Goal: Information Seeking & Learning: Check status

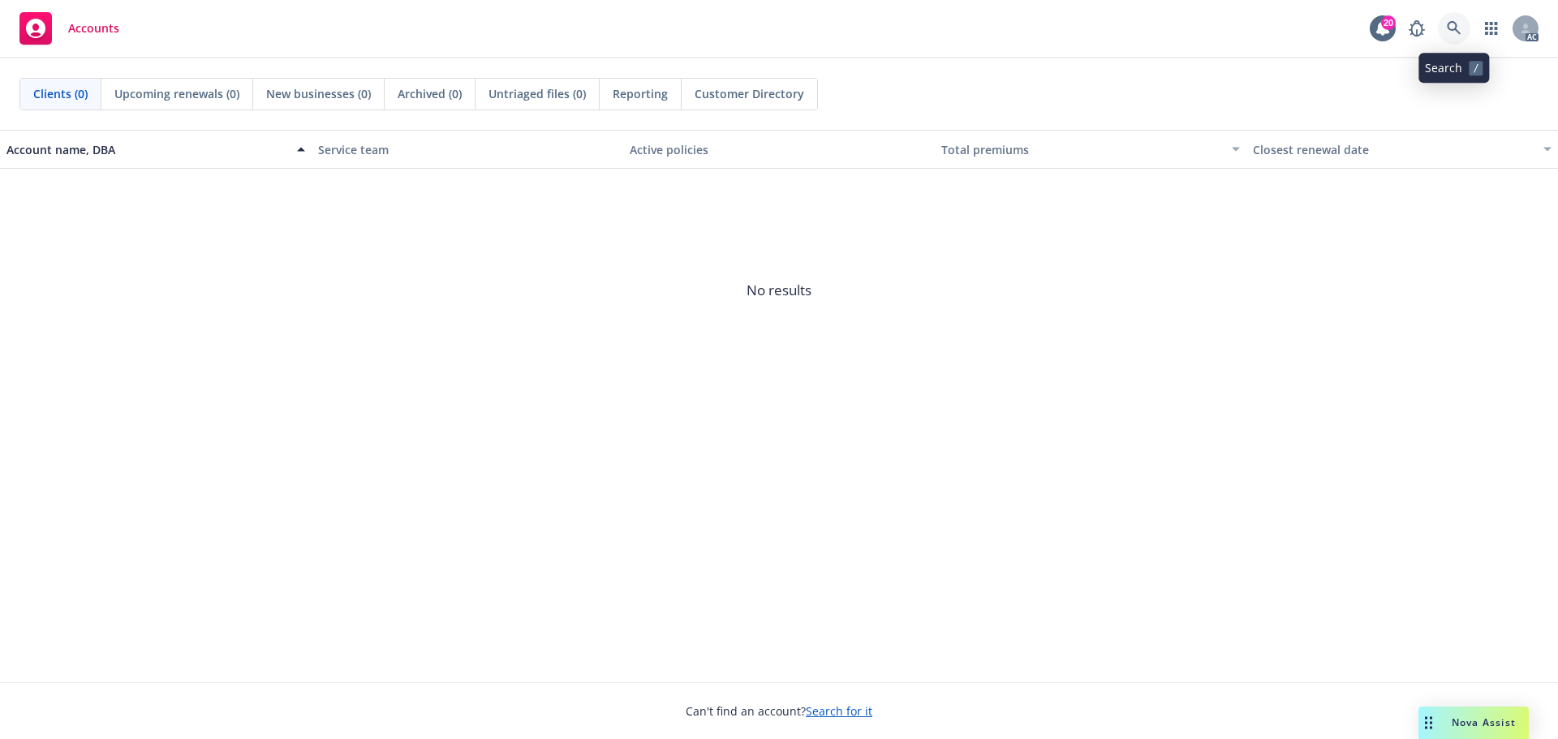
click at [1453, 25] on icon at bounding box center [1454, 28] width 15 height 15
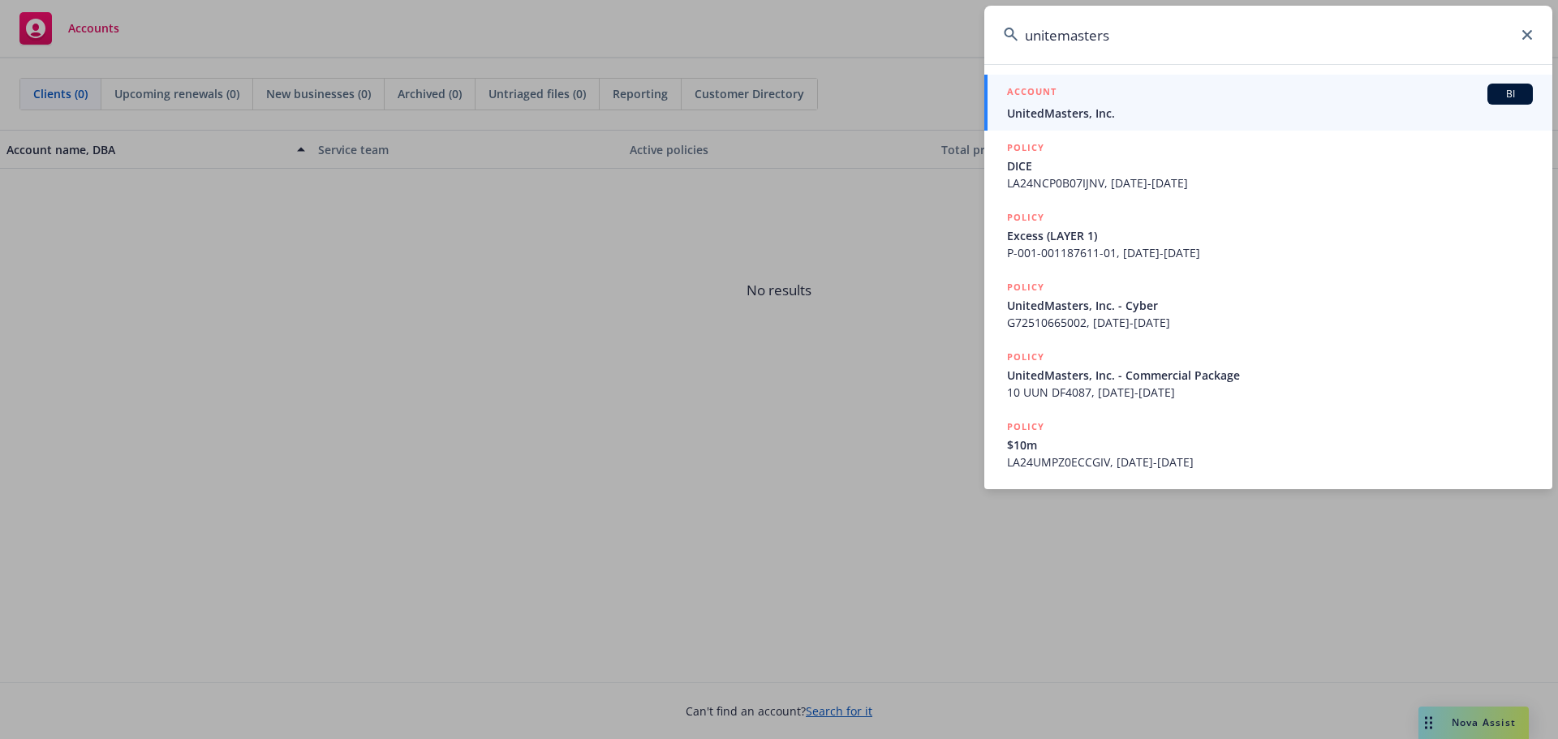
type input "unitemasters"
click at [1137, 106] on span "UnitedMasters, Inc." at bounding box center [1270, 113] width 526 height 17
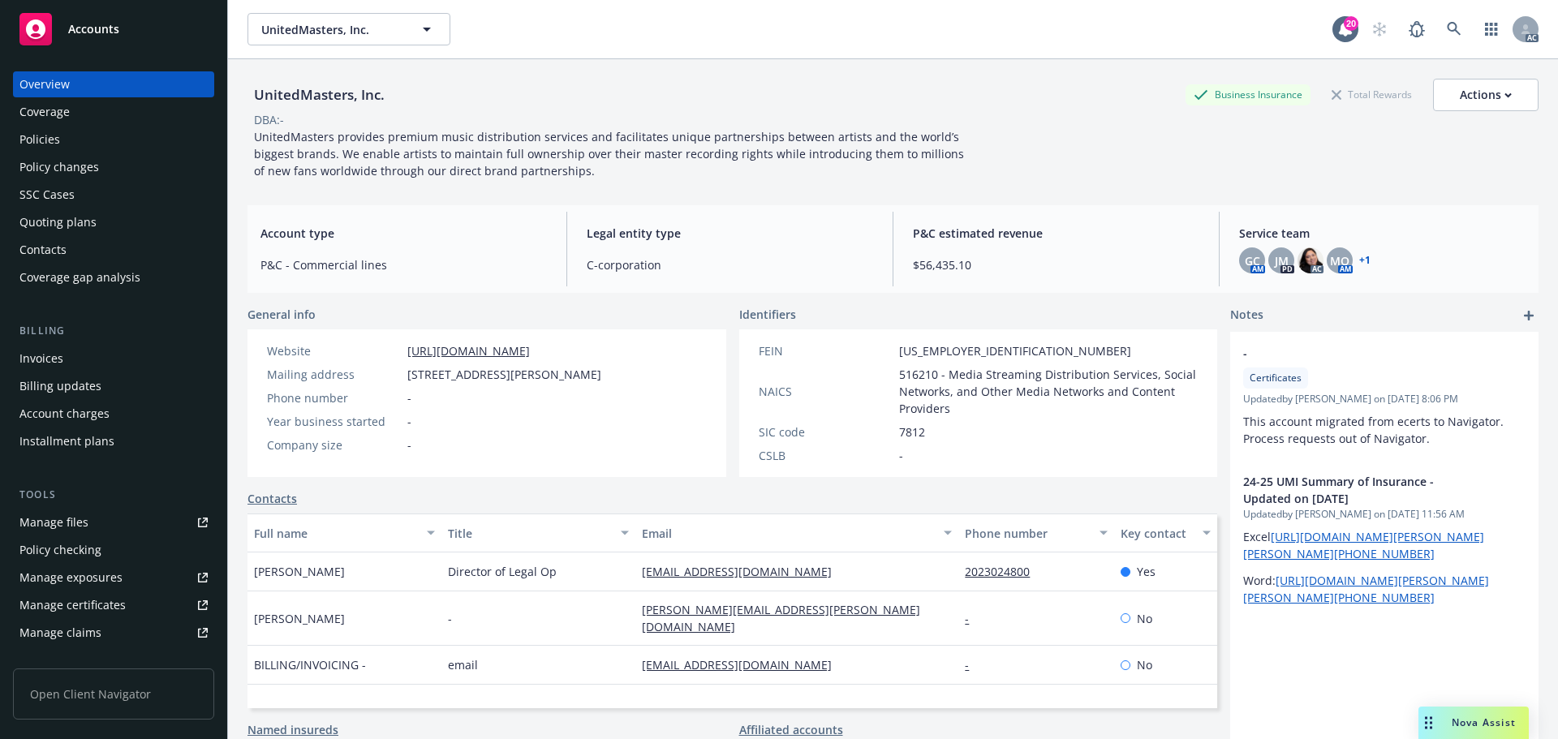
drag, startPoint x: 82, startPoint y: 144, endPoint x: 91, endPoint y: 147, distance: 9.3
click at [82, 144] on div "Policies" at bounding box center [113, 140] width 188 height 26
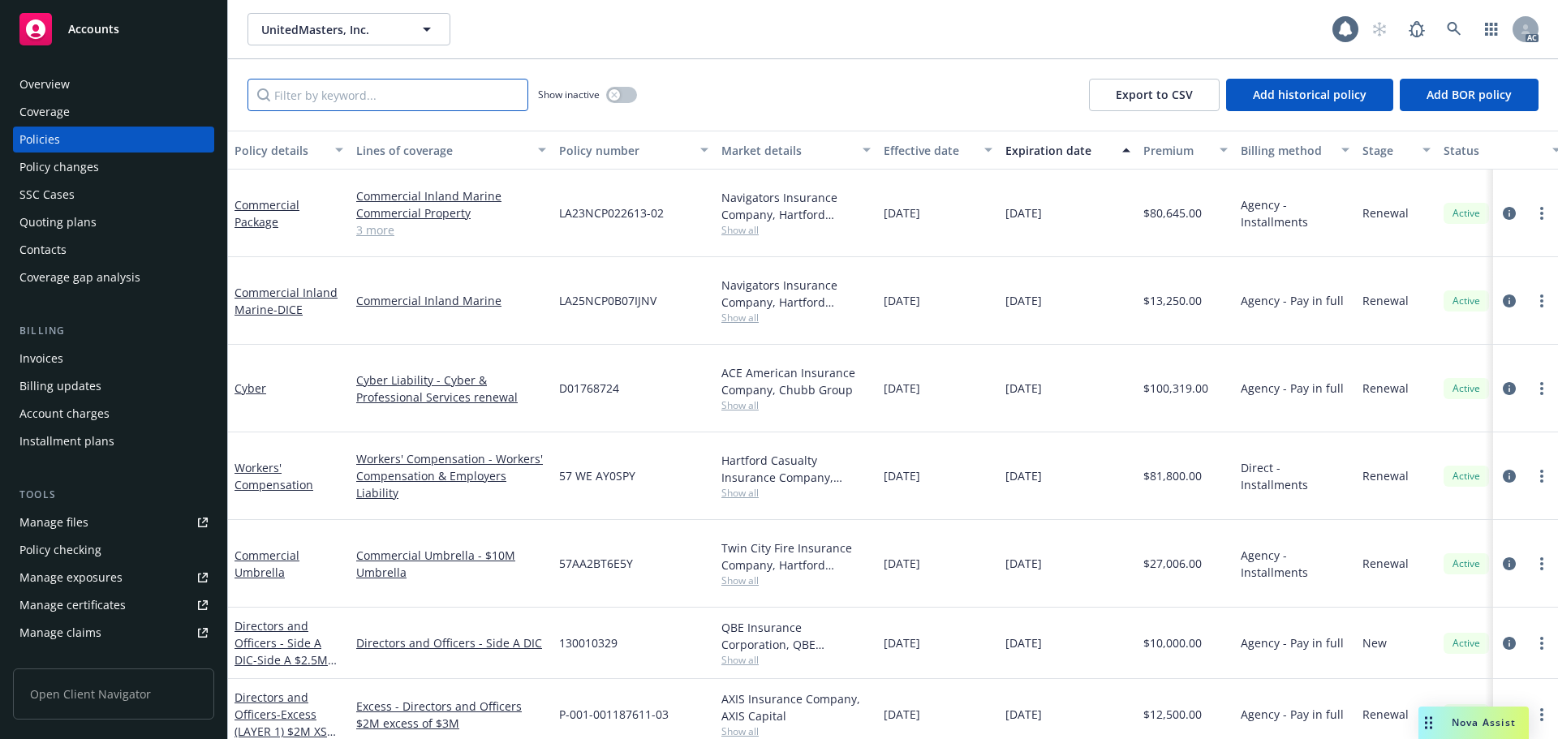
click at [385, 92] on input "Filter by keyword..." at bounding box center [387, 95] width 281 height 32
paste input "130010329"
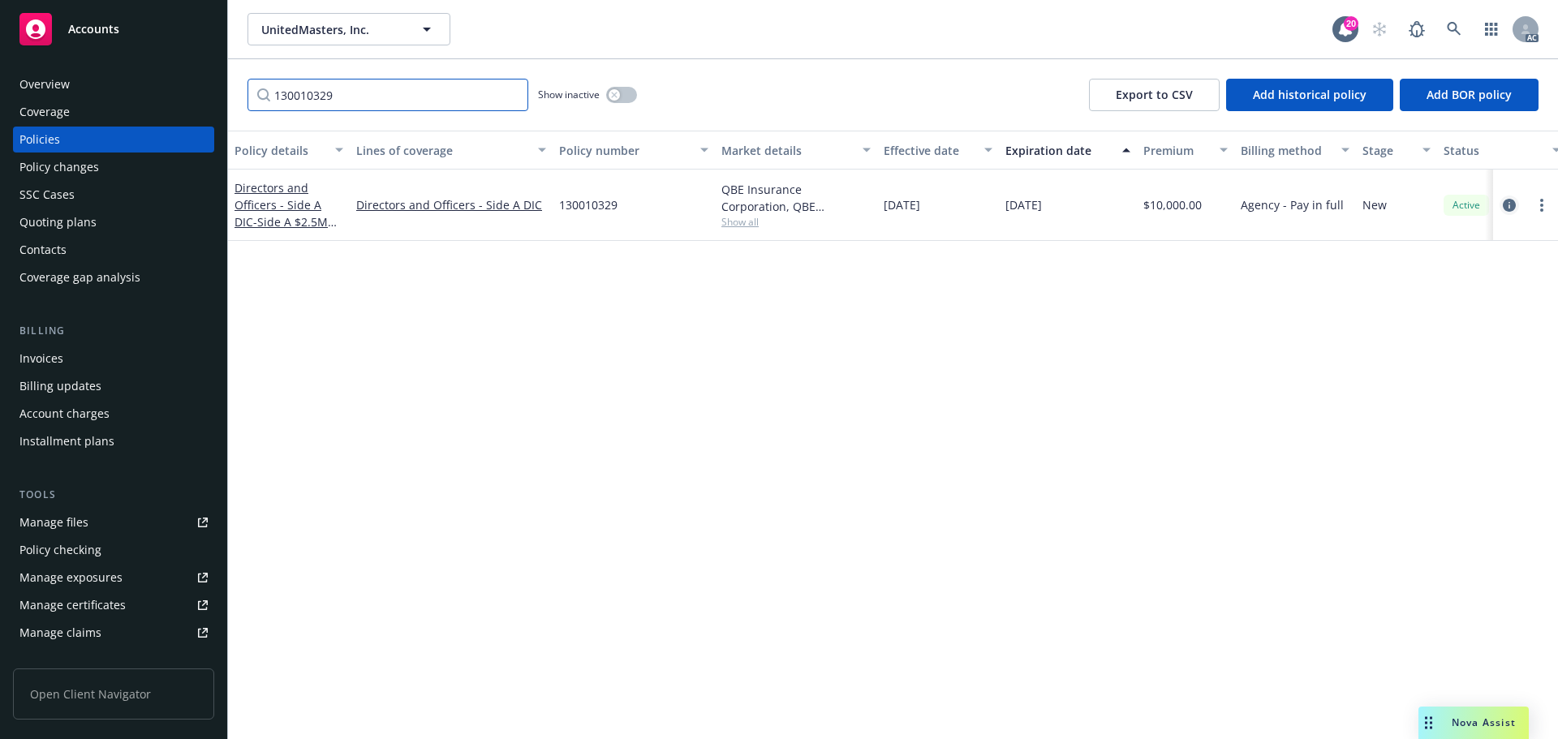
type input "130010329"
click at [1502, 209] on link "circleInformation" at bounding box center [1508, 205] width 19 height 19
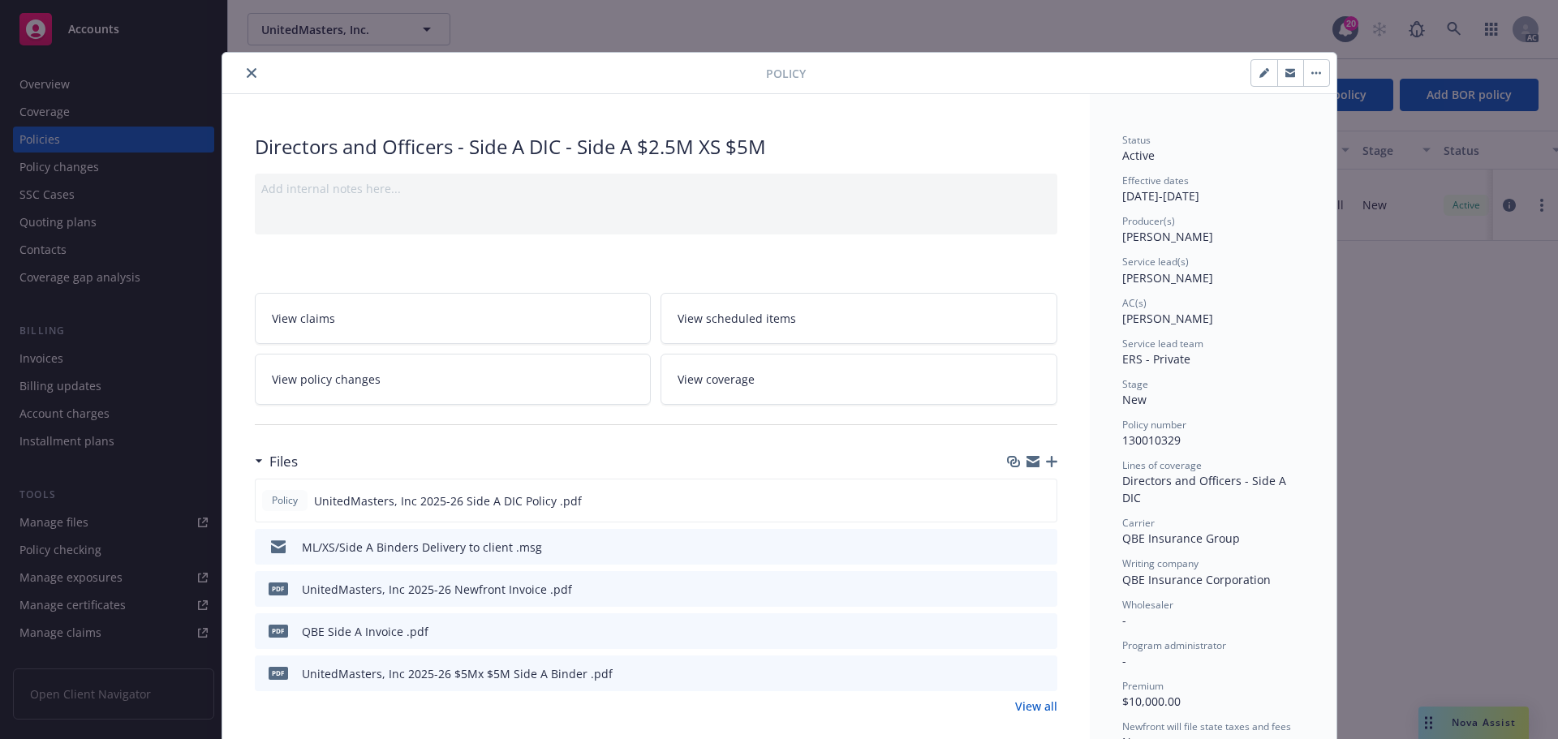
click at [244, 67] on button "close" at bounding box center [251, 72] width 19 height 19
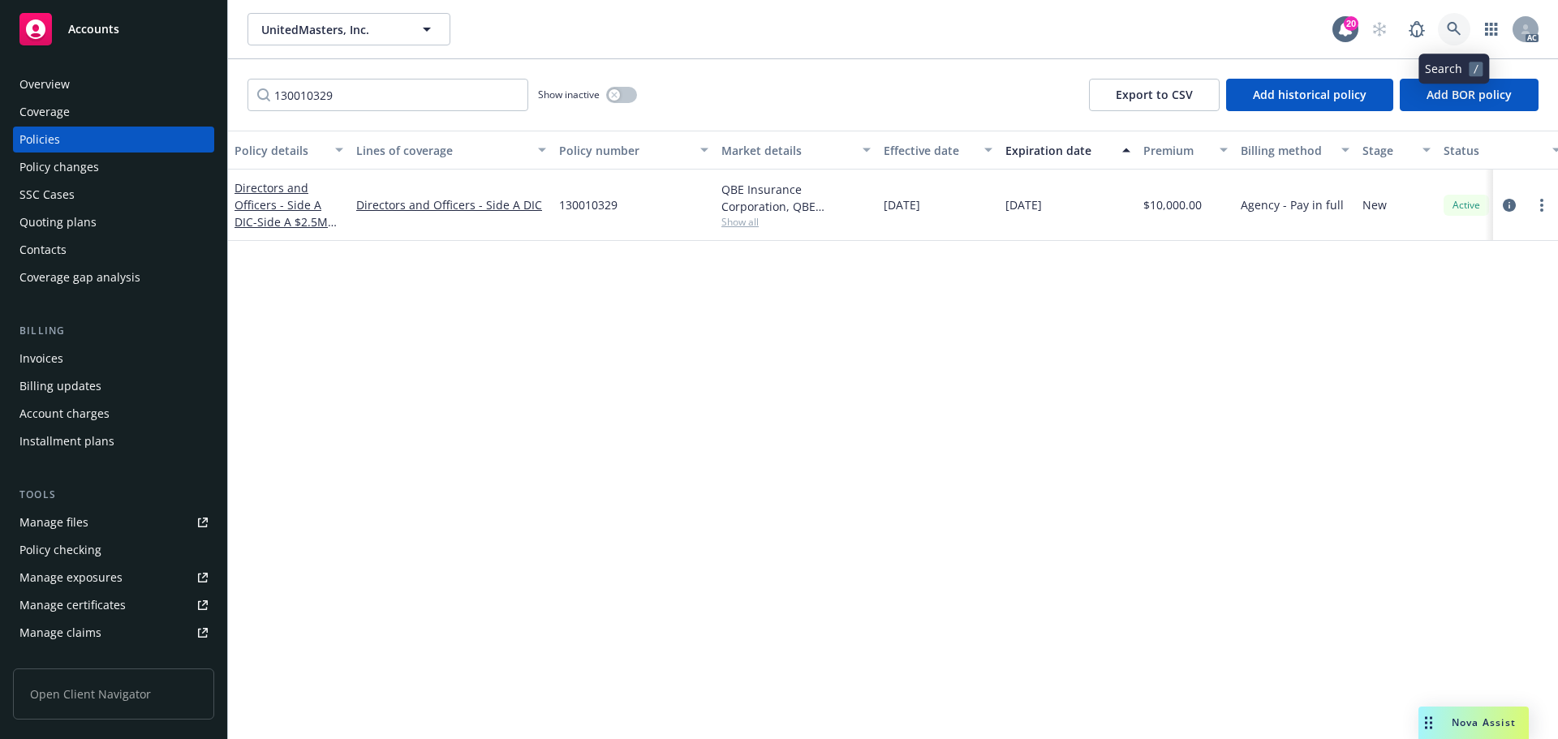
click at [1453, 30] on icon at bounding box center [1454, 29] width 14 height 14
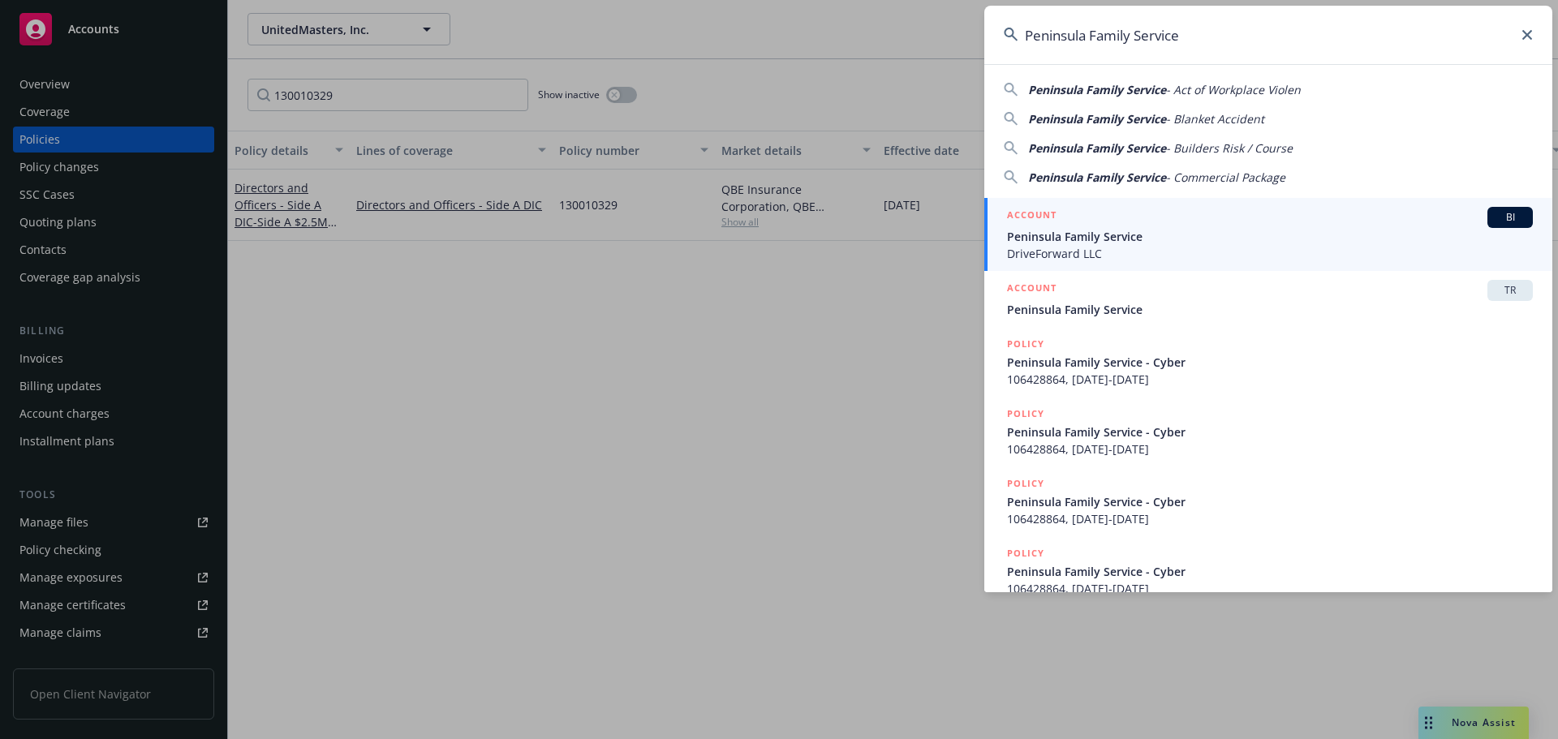
type input "Peninsula Family Service"
click at [1121, 235] on span "Peninsula Family Service" at bounding box center [1270, 236] width 526 height 17
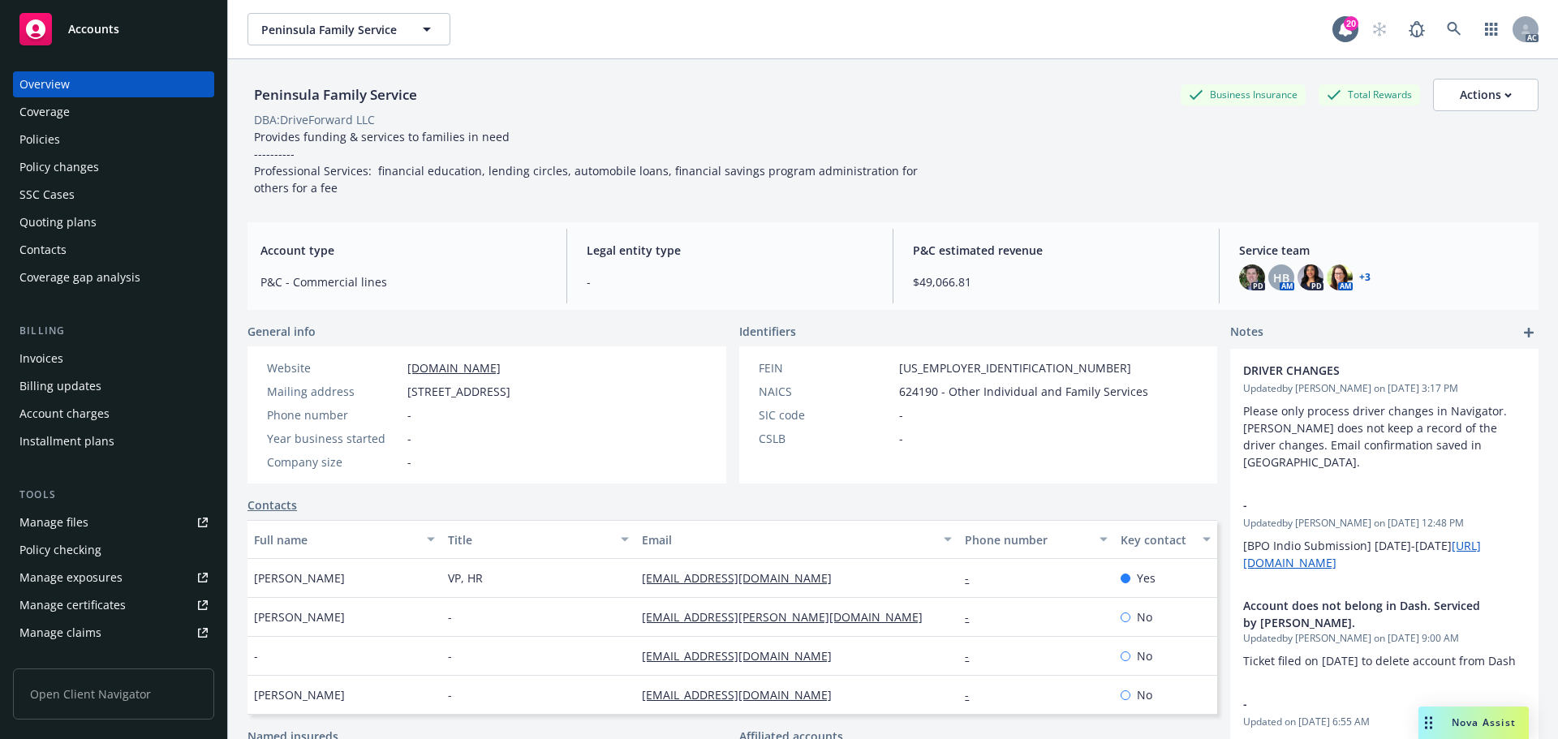
click at [78, 147] on div "Policies" at bounding box center [113, 140] width 188 height 26
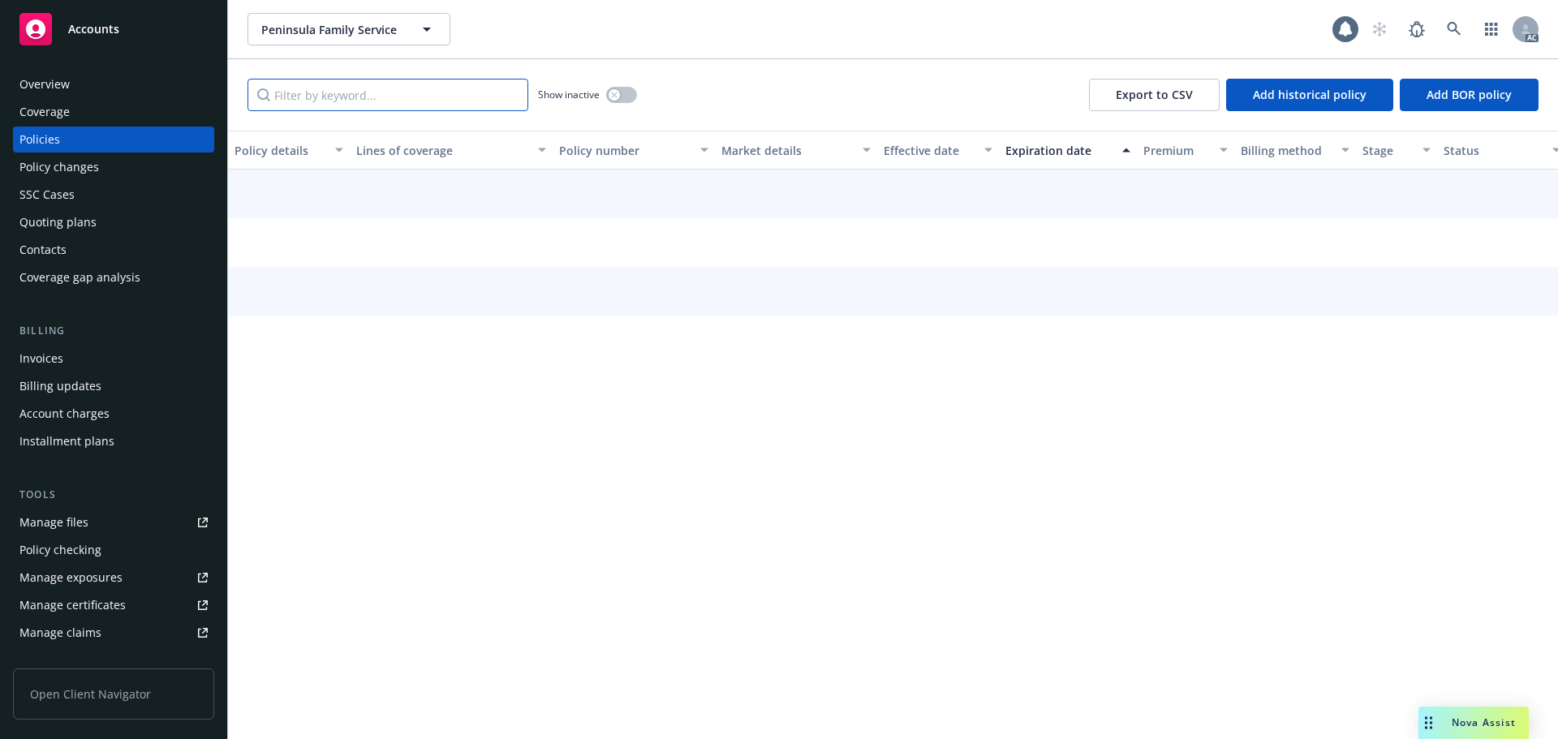
click at [429, 92] on input "Filter by keyword..." at bounding box center [387, 95] width 281 height 32
paste input "ELD30066540500"
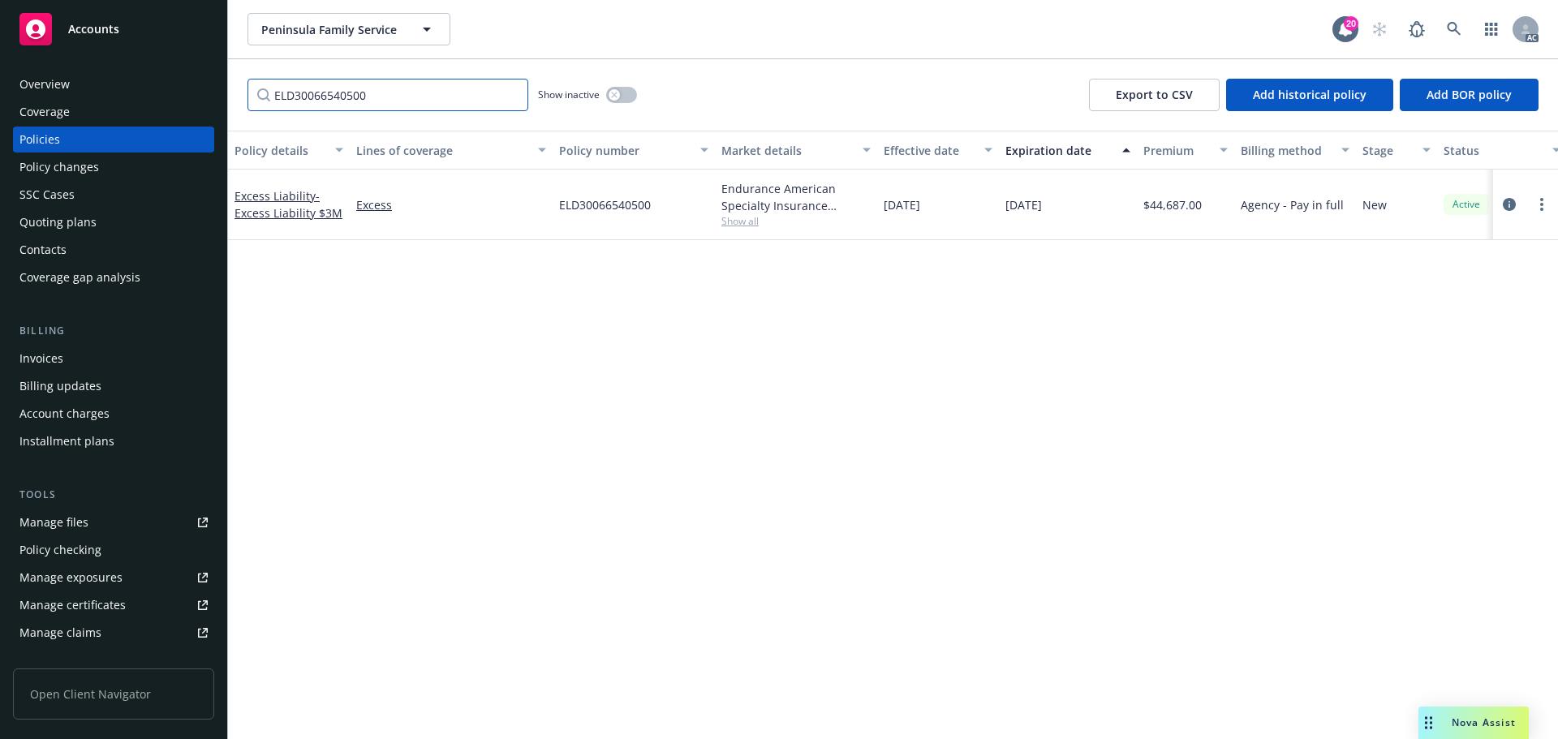
type input "ELD30066540500"
click at [37, 174] on div "Policy changes" at bounding box center [59, 167] width 80 height 26
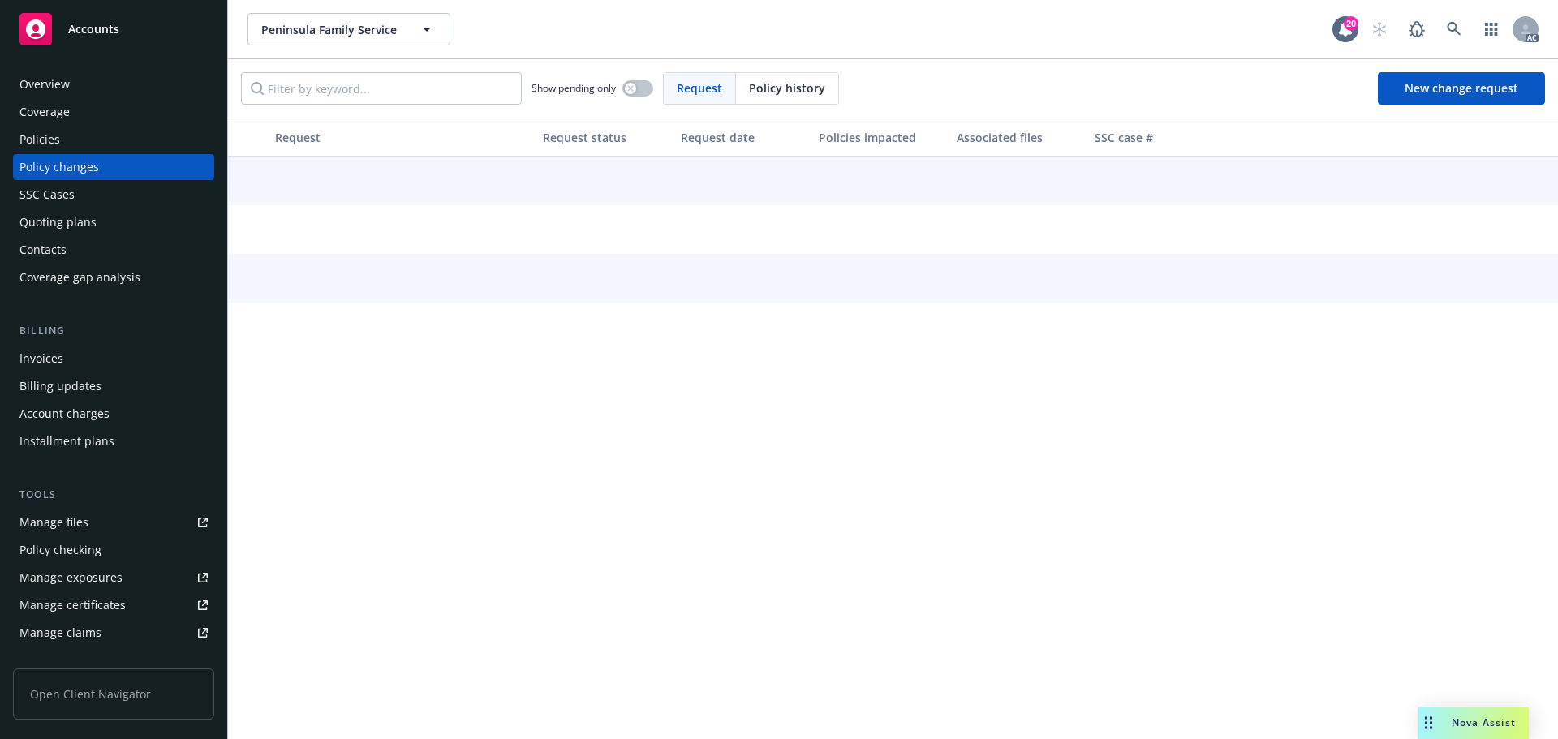
click at [766, 84] on span "Policy history" at bounding box center [787, 88] width 76 height 17
click at [443, 92] on input "Filter by keyword..." at bounding box center [381, 88] width 281 height 32
paste input "ELD30066540500"
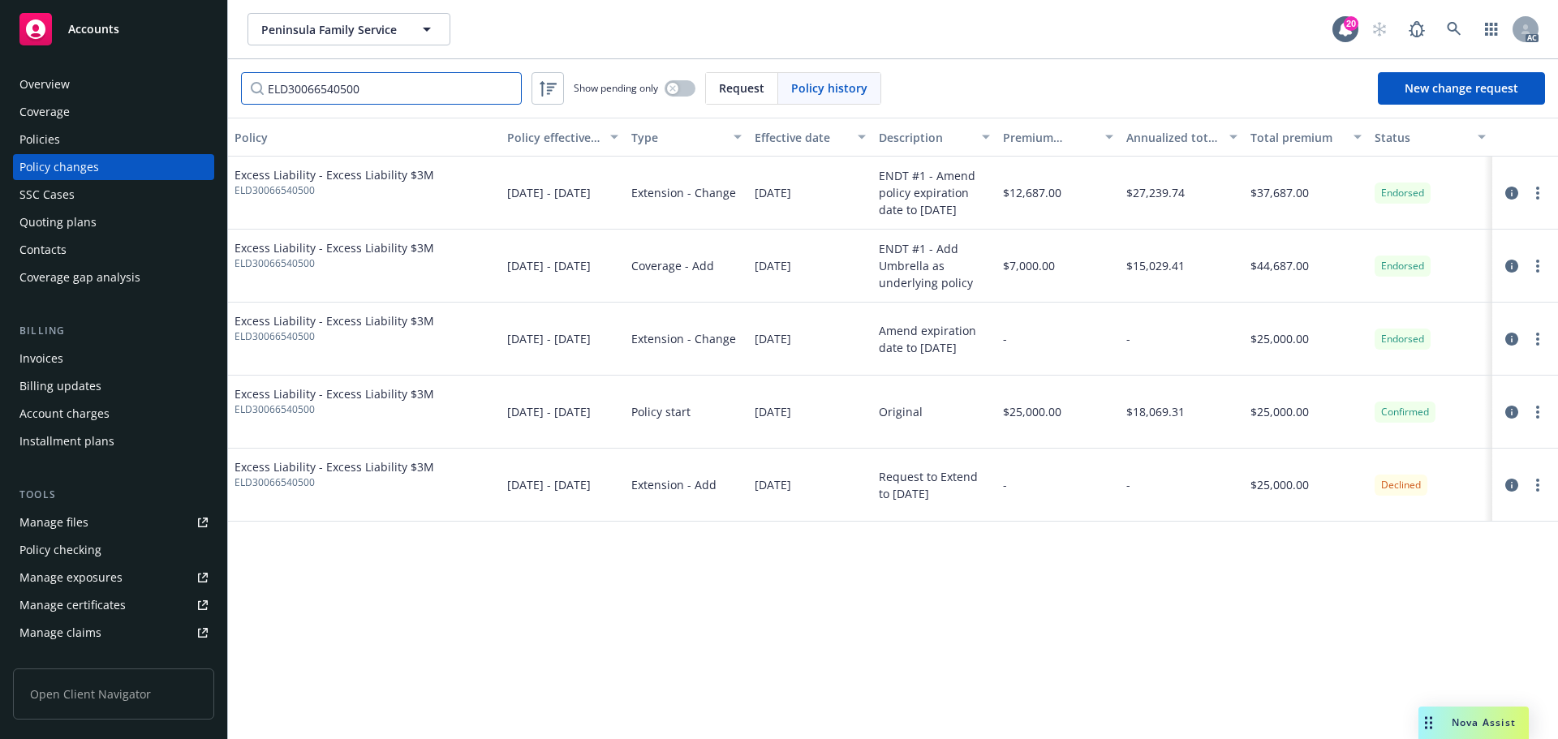
type input "ELD30066540500"
click at [1459, 30] on icon at bounding box center [1454, 29] width 15 height 15
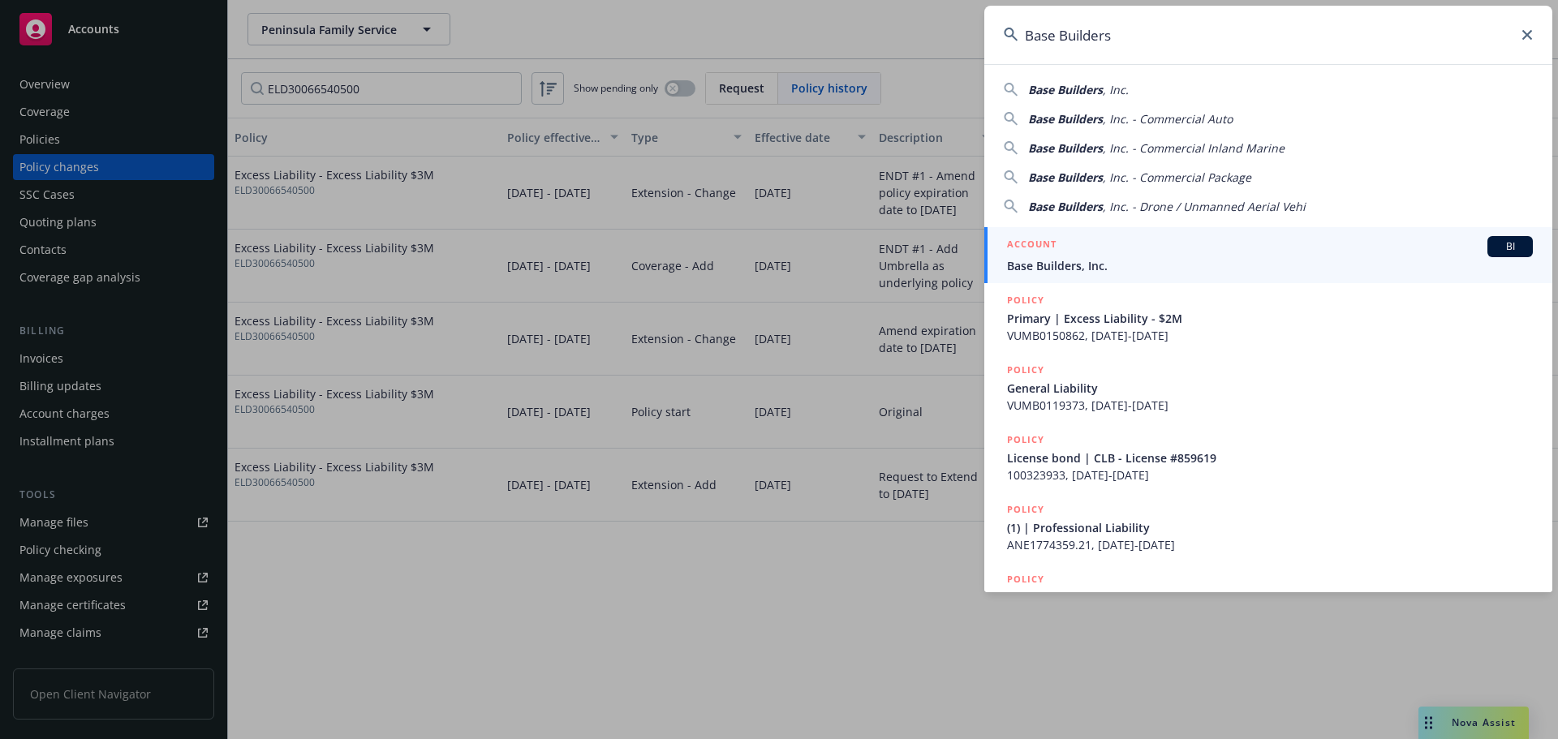
type input "Base Builders"
click at [1177, 250] on div "ACCOUNT BI" at bounding box center [1270, 246] width 526 height 21
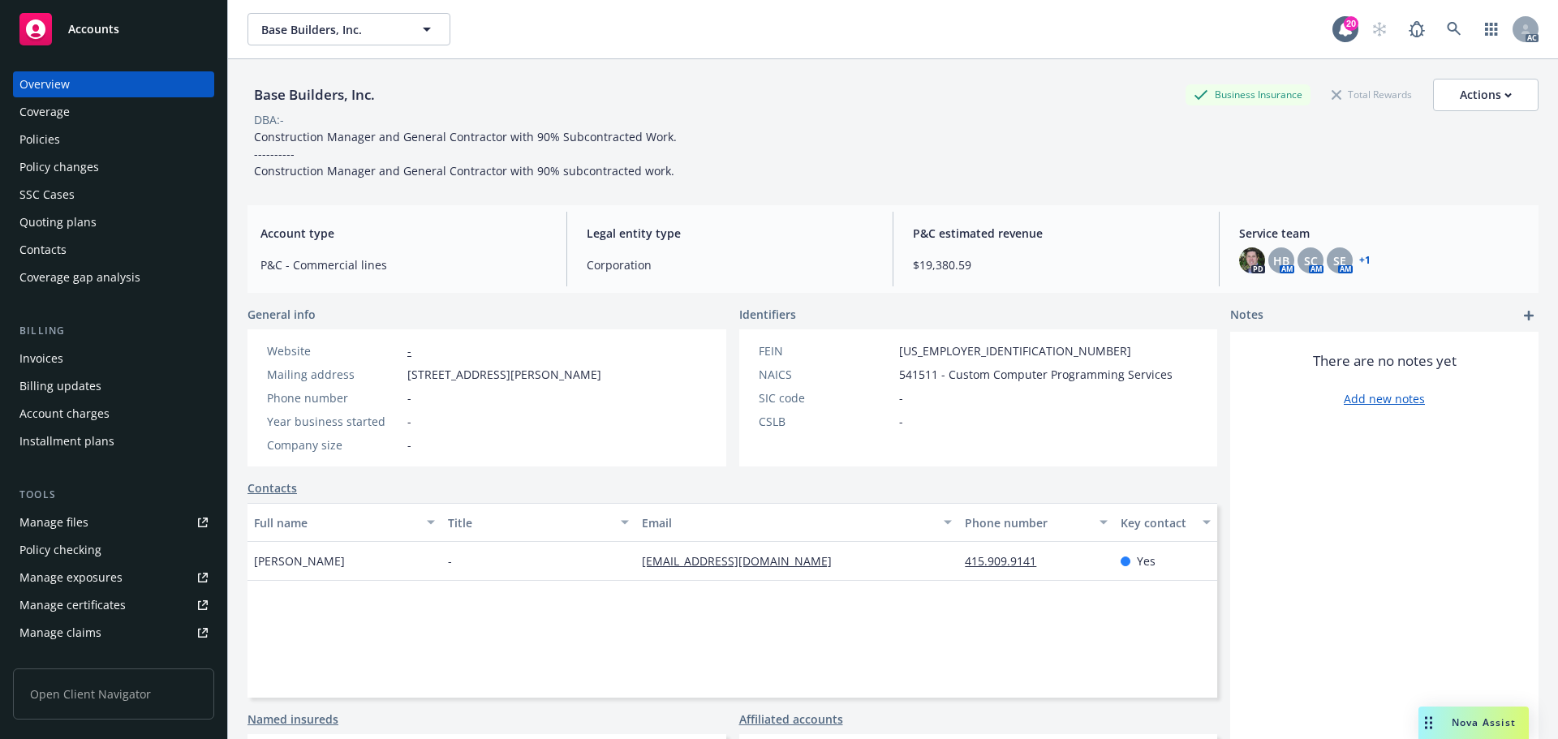
click at [51, 140] on div "Policies" at bounding box center [39, 140] width 41 height 26
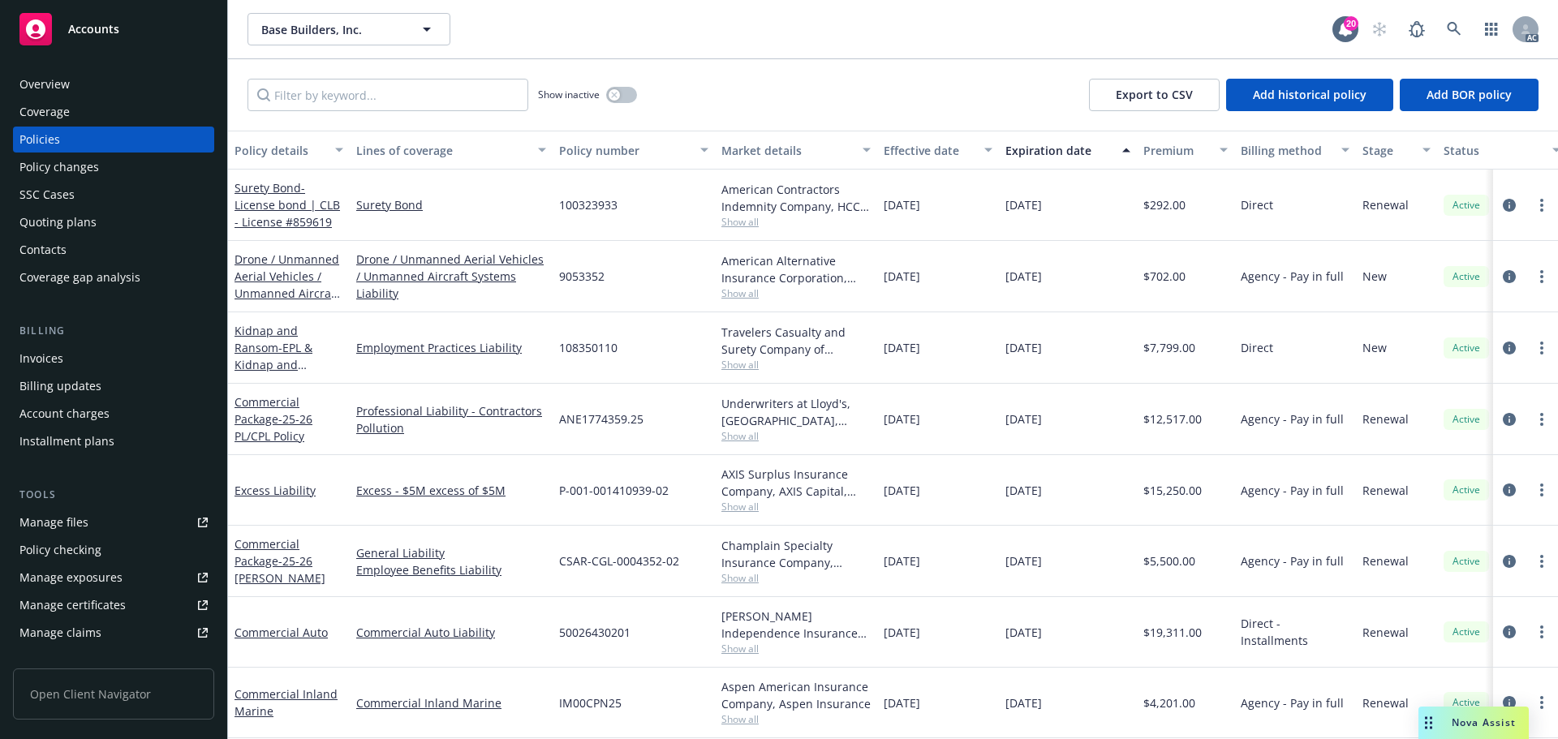
drag, startPoint x: 362, startPoint y: 112, endPoint x: 365, endPoint y: 102, distance: 10.3
click at [362, 112] on div "Show inactive Export to CSV Add historical policy Add BOR policy" at bounding box center [893, 94] width 1330 height 71
click at [365, 102] on input "Filter by keyword..." at bounding box center [387, 95] width 281 height 32
paste input "ANE1774359.25"
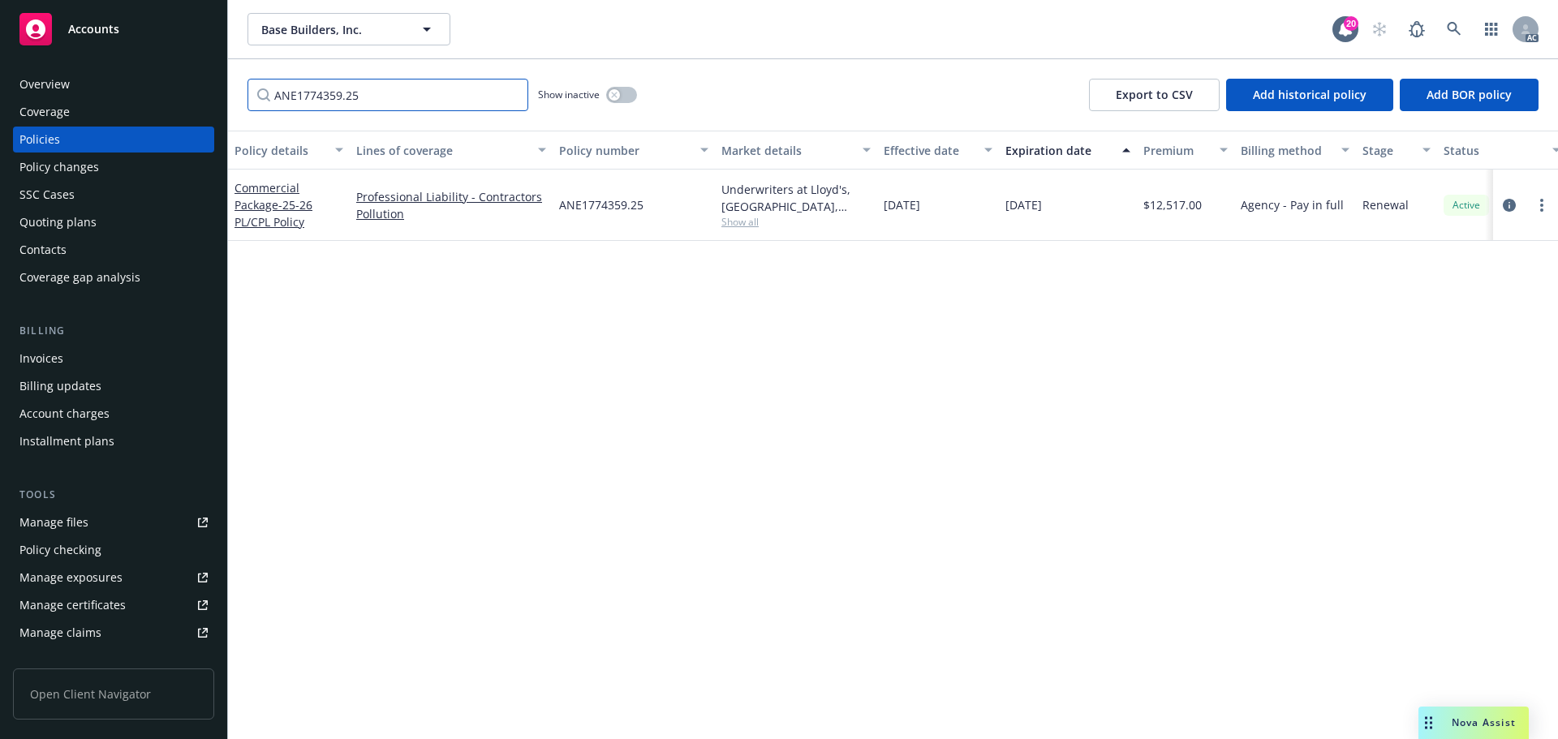
type input "ANE1774359.25"
click at [135, 157] on div "Policy changes" at bounding box center [113, 167] width 188 height 26
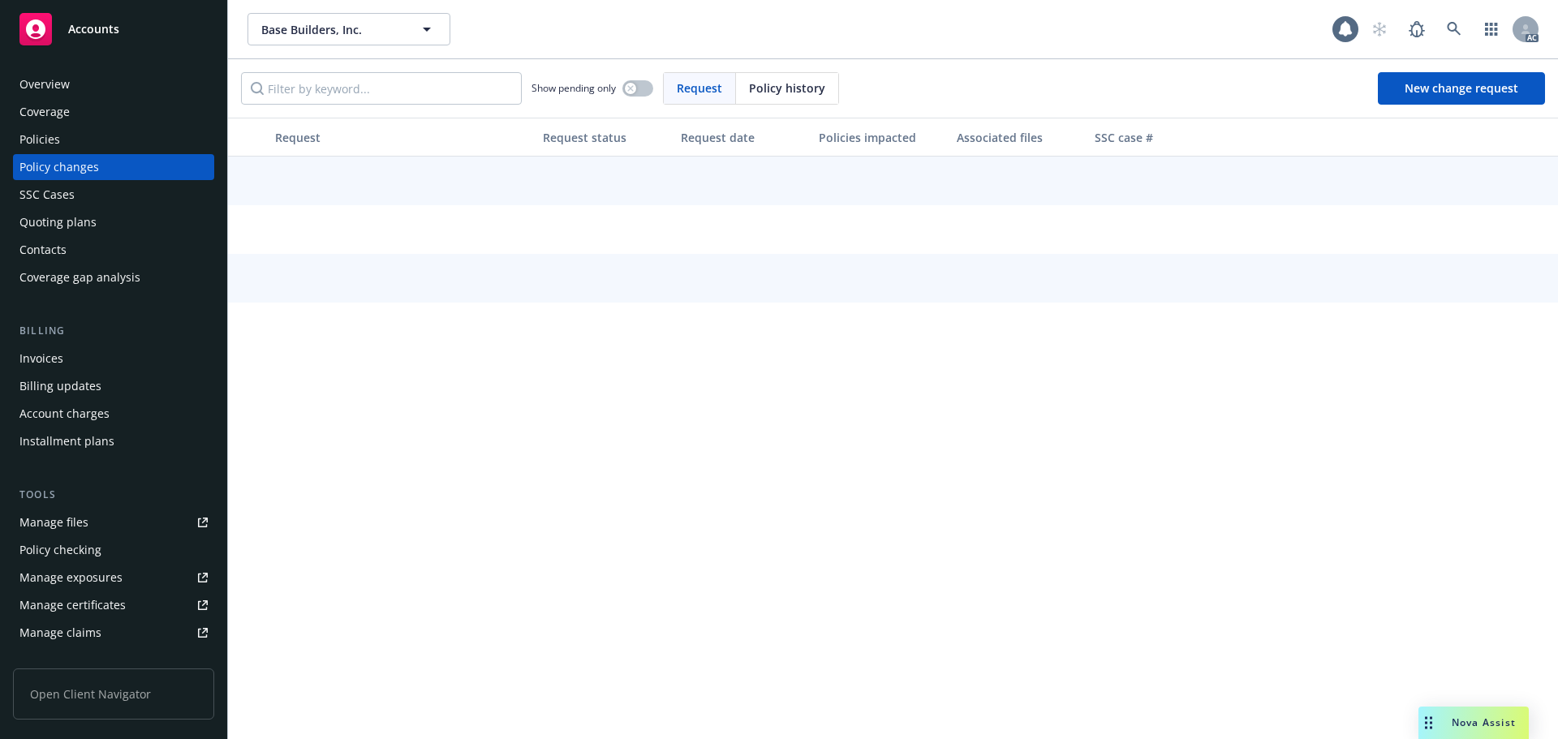
click at [748, 80] on div "Policy history" at bounding box center [787, 88] width 102 height 31
click at [475, 79] on input "Filter by keyword..." at bounding box center [381, 88] width 281 height 32
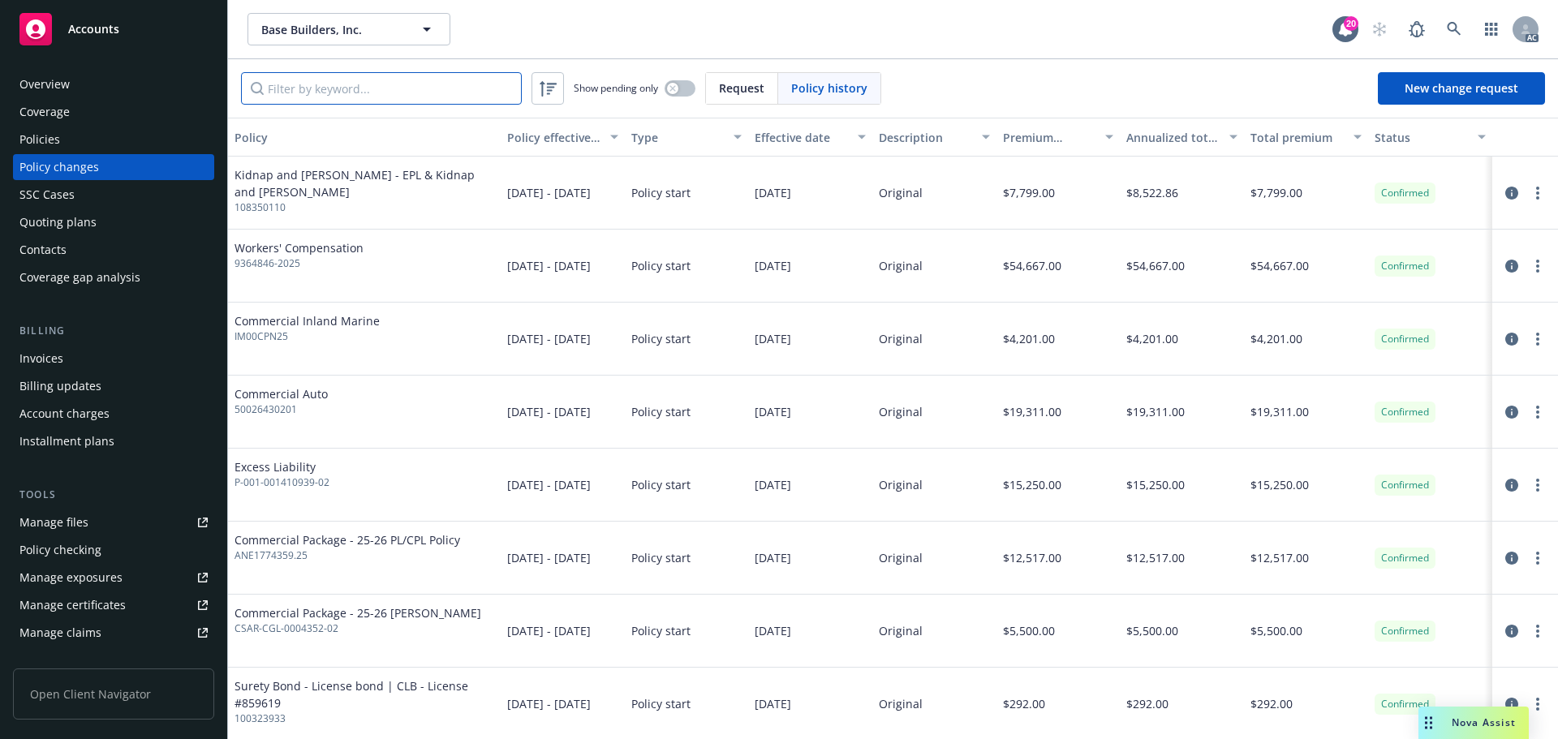
paste input "ANE1774359.25"
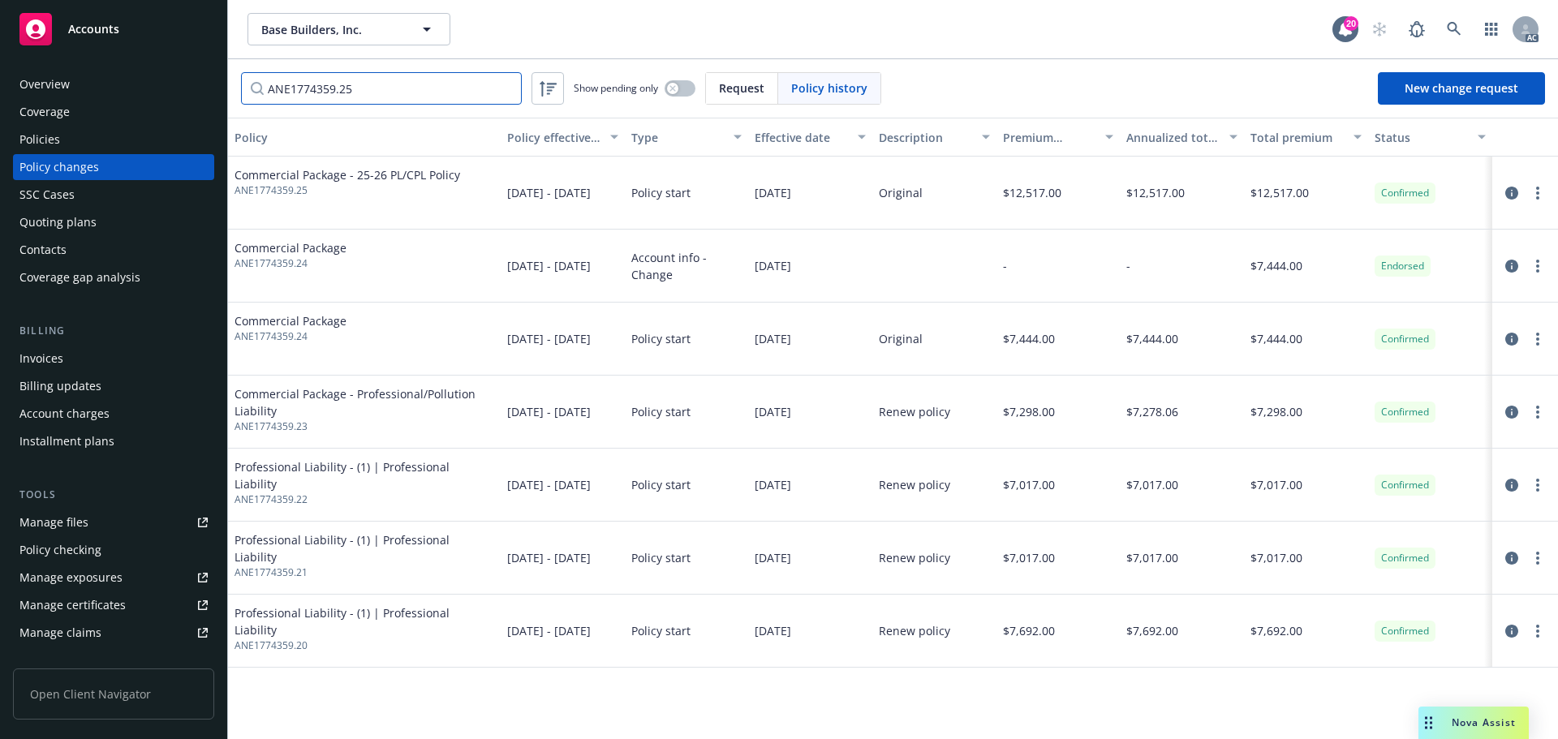
type input "ANE1774359.25"
click at [111, 134] on div "Policies" at bounding box center [113, 140] width 188 height 26
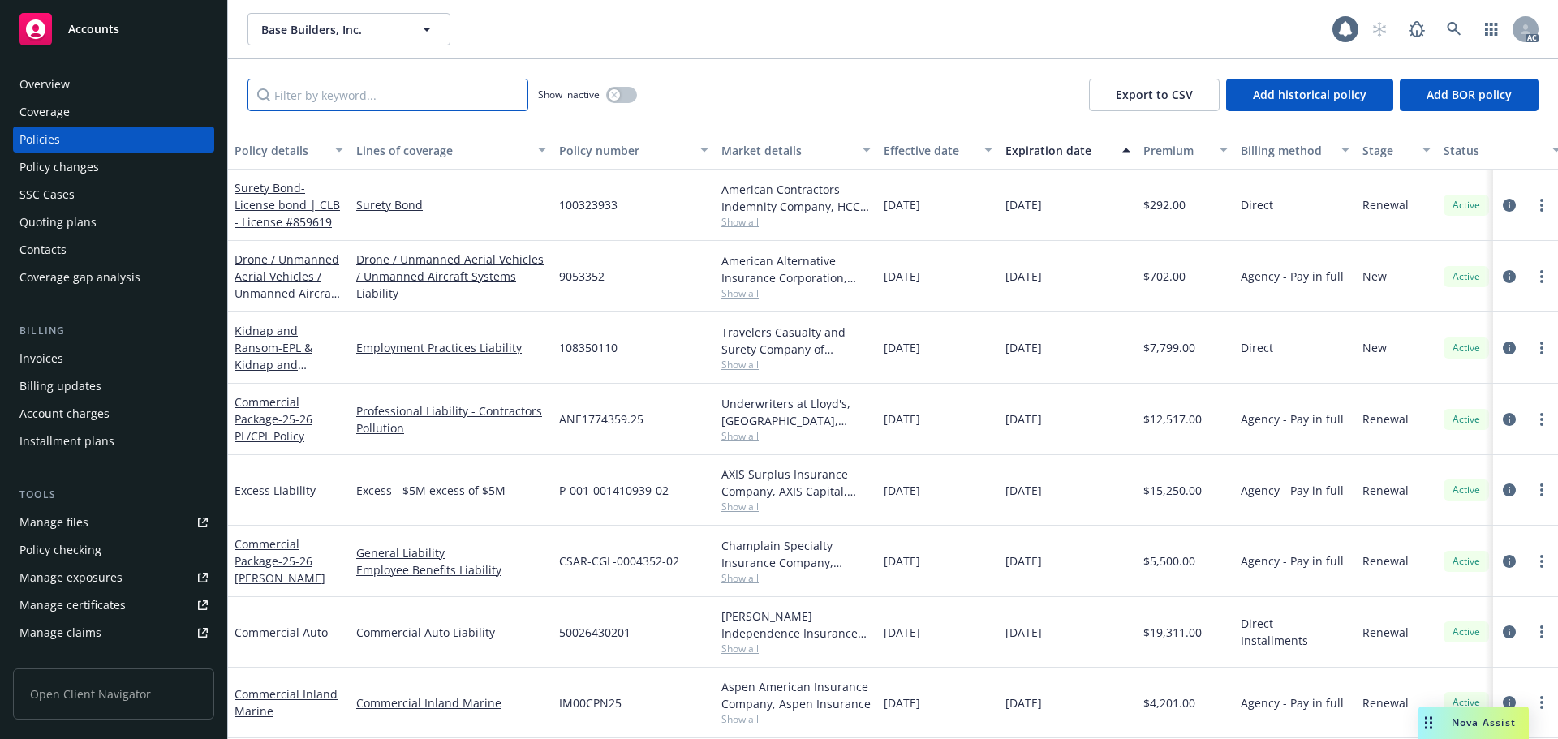
click at [402, 85] on input "Filter by keyword..." at bounding box center [387, 95] width 281 height 32
paste input "ANE1774359.25"
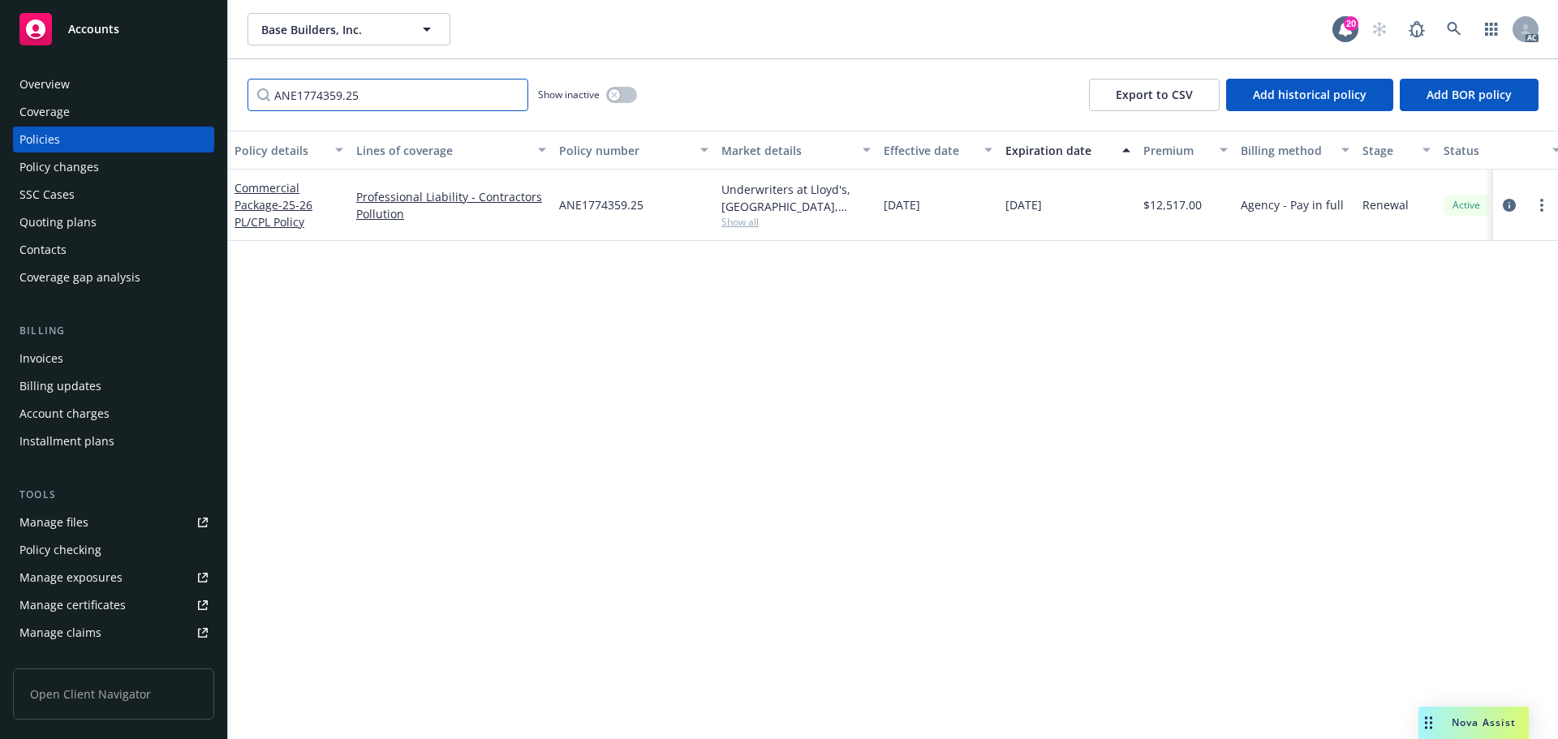
type input "ANE1774359.25"
